Goal: Information Seeking & Learning: Learn about a topic

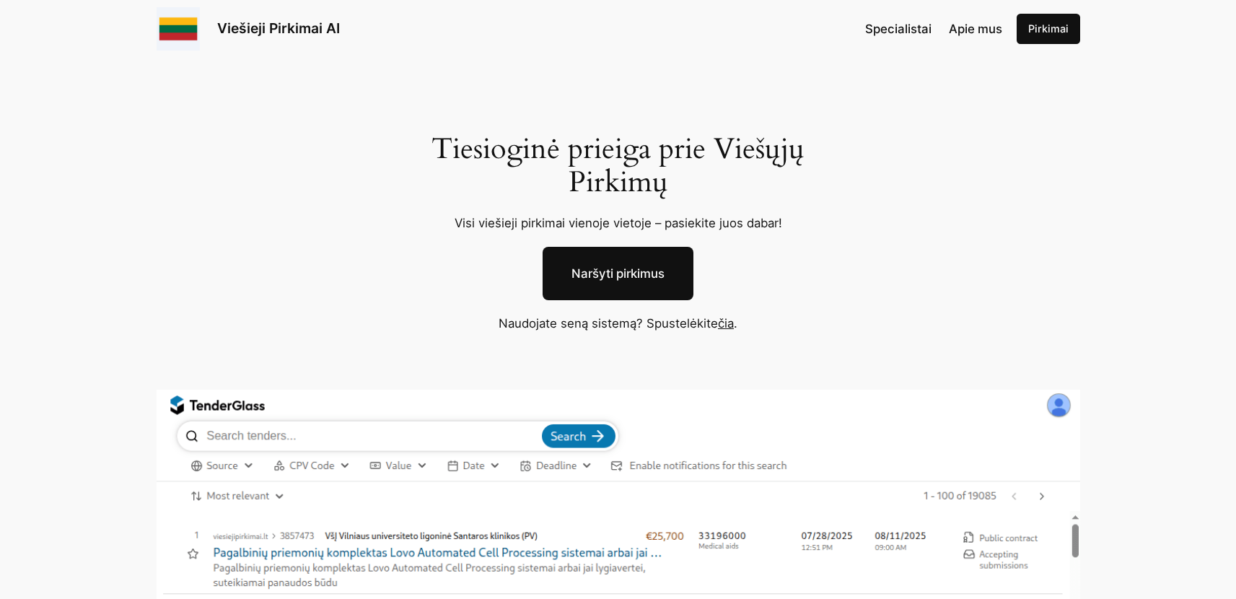
click at [731, 323] on link "čia" at bounding box center [726, 323] width 16 height 14
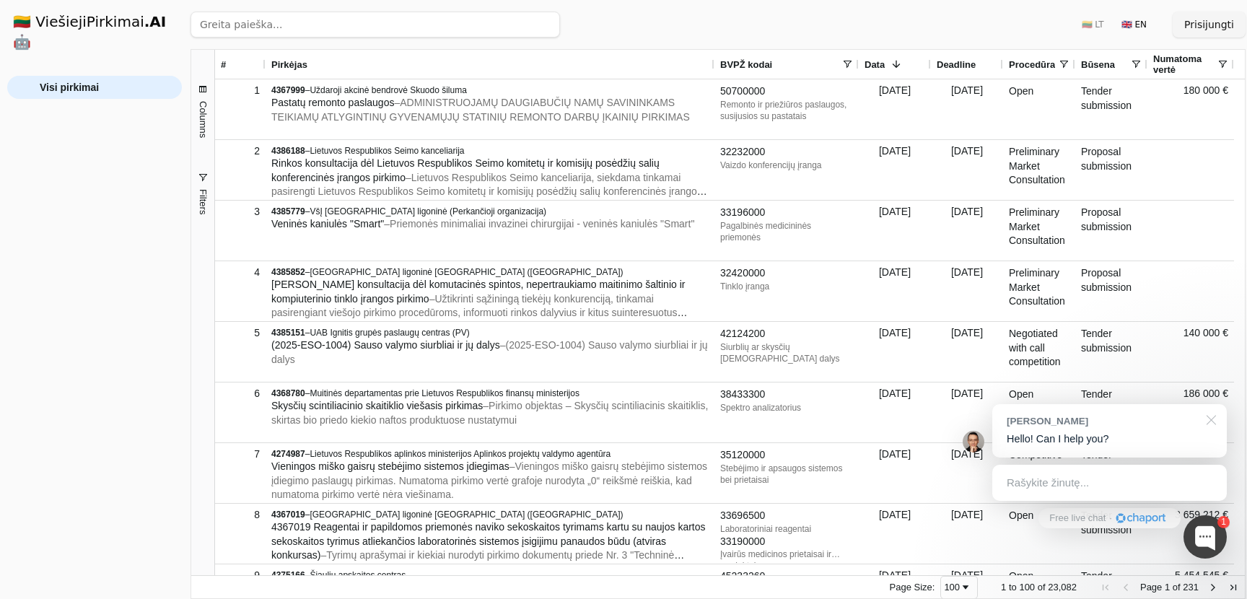
click at [1210, 421] on div at bounding box center [1209, 419] width 36 height 30
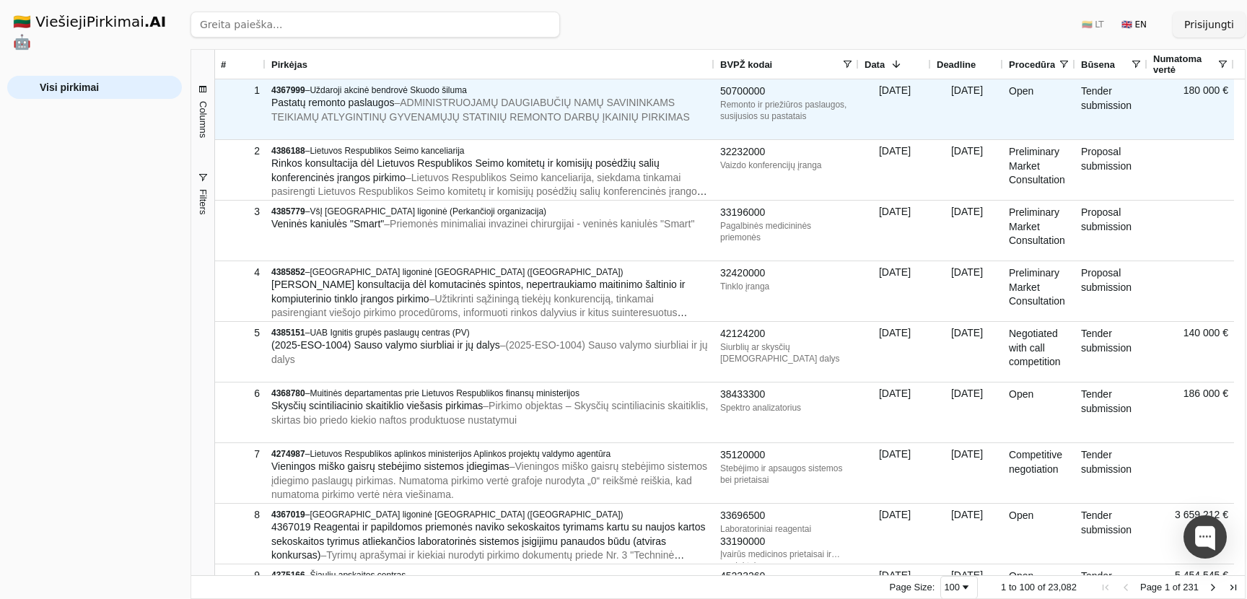
click at [450, 109] on div "Pastatų remonto paslaugos – ADMINISTRUOJAMŲ DAUGIABUČIŲ NAMŲ SAVININKAMS TEIKIA…" at bounding box center [489, 110] width 437 height 28
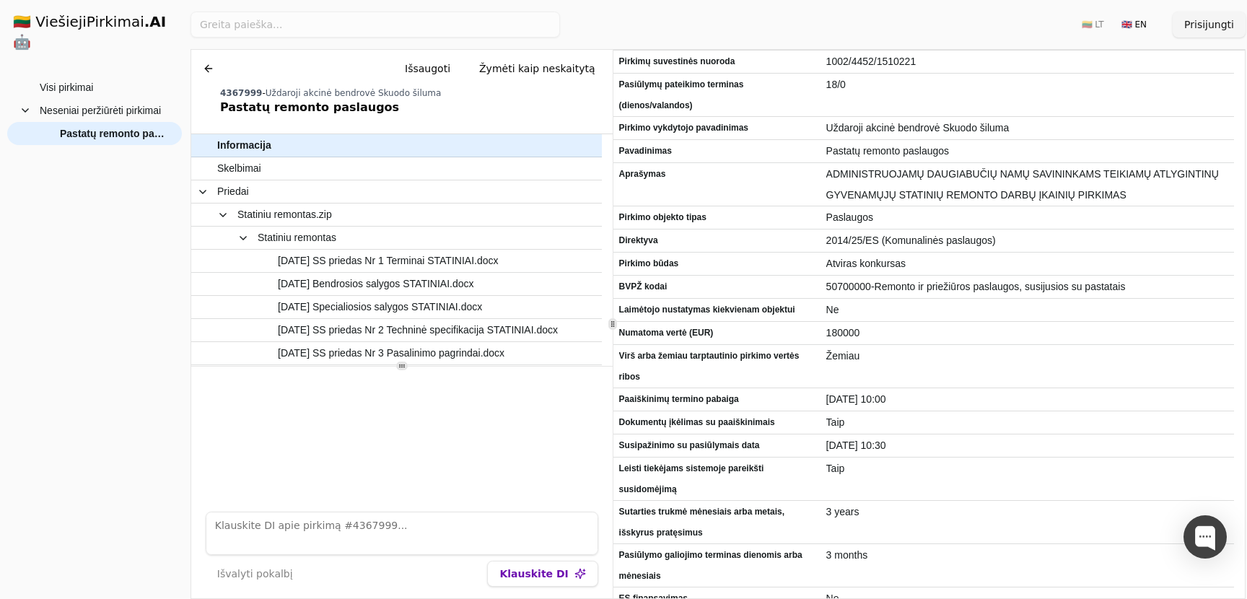
click at [208, 70] on button at bounding box center [208, 69] width 23 height 26
